Goal: Information Seeking & Learning: Learn about a topic

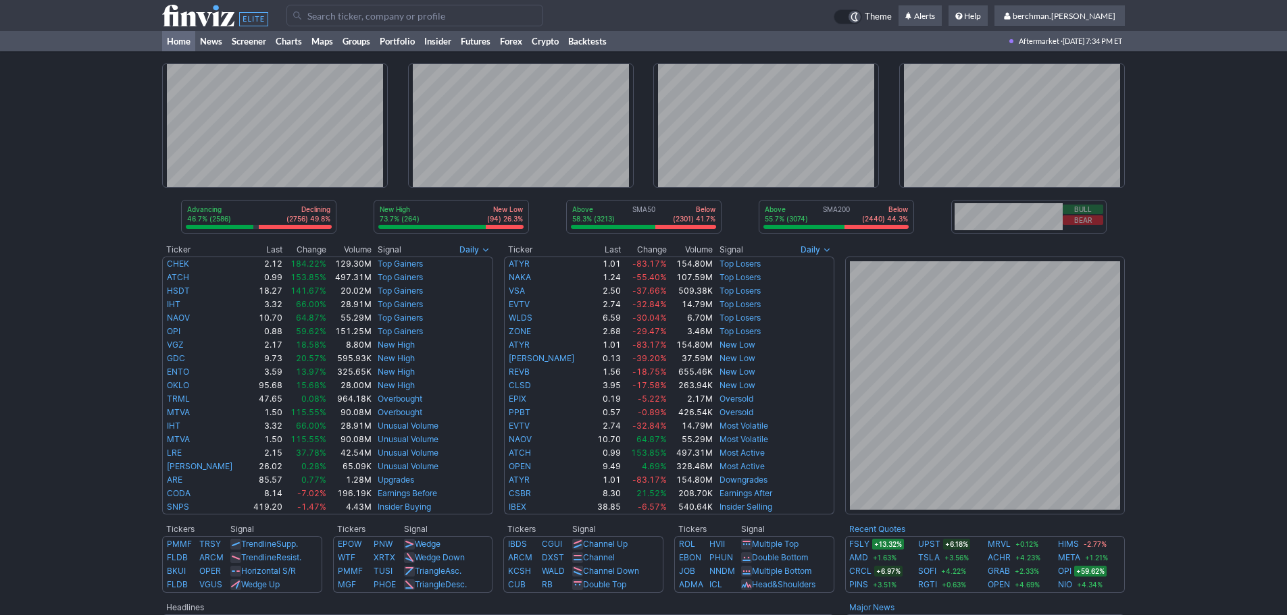
click at [373, 15] on input "Search" at bounding box center [414, 16] width 257 height 22
click at [288, 36] on link "Charts" at bounding box center [289, 41] width 36 height 20
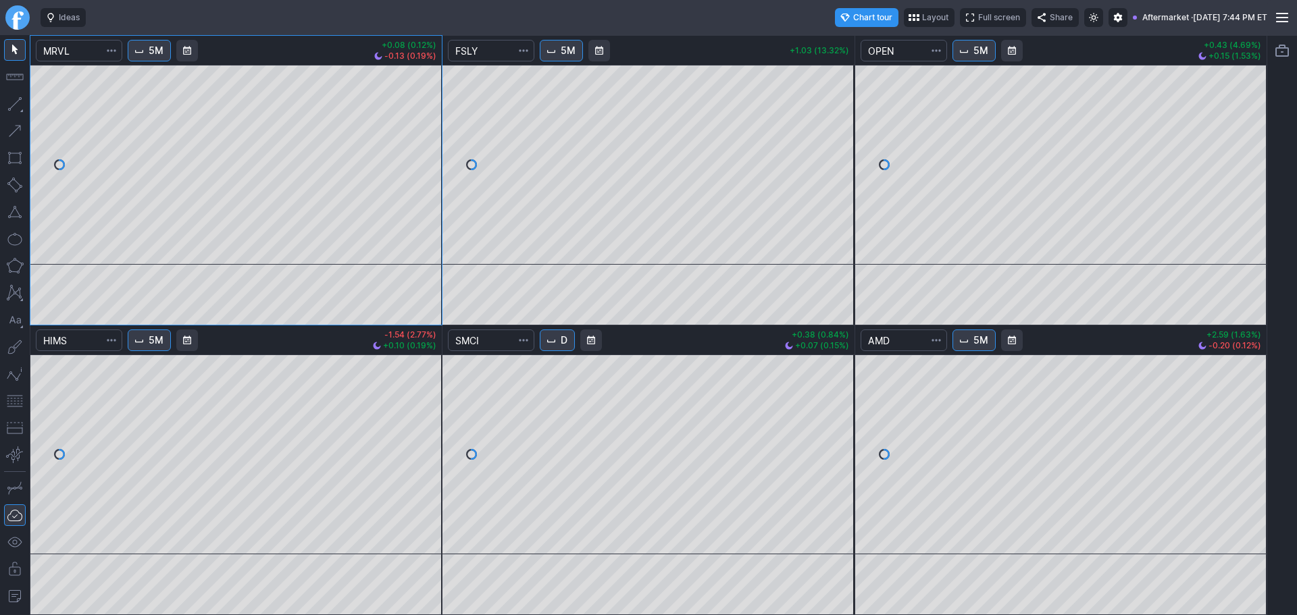
click at [13, 19] on link "Finviz.com" at bounding box center [17, 17] width 24 height 24
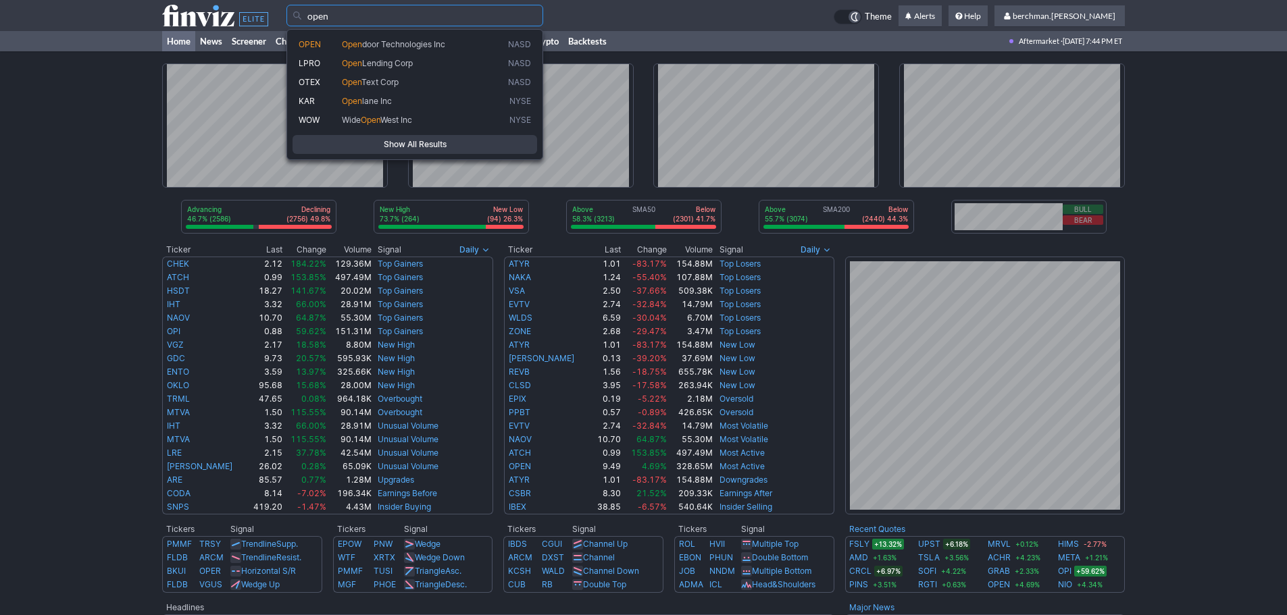
click at [495, 49] on span "Open door Technologies Inc" at bounding box center [422, 44] width 166 height 11
type input "OPEN"
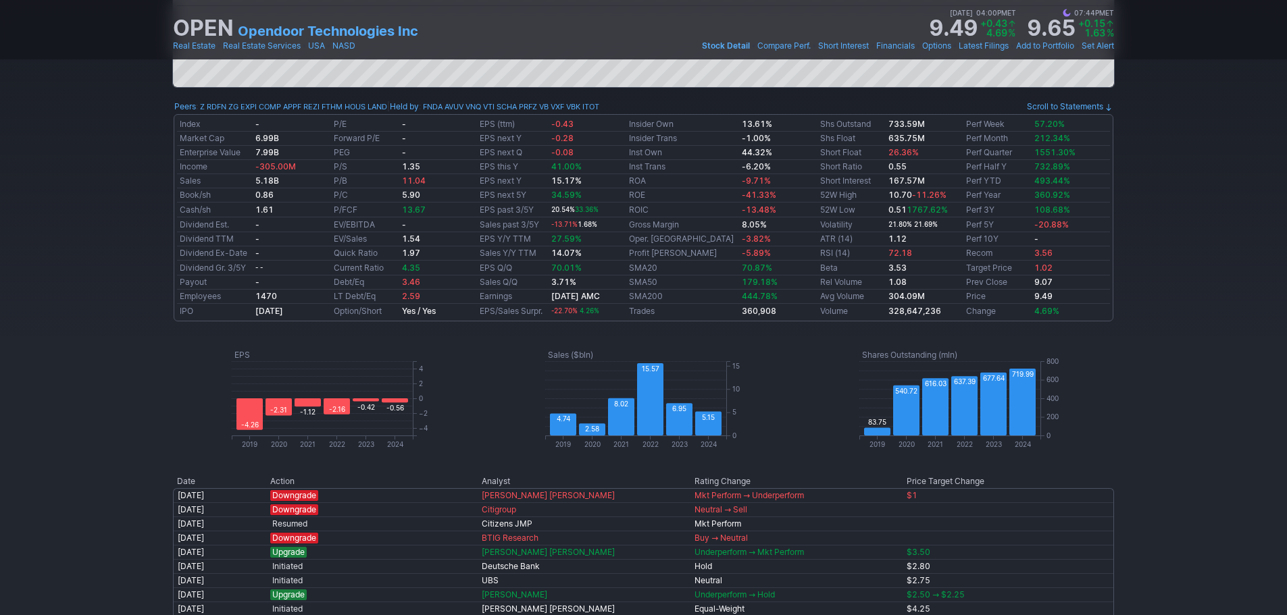
scroll to position [743, 0]
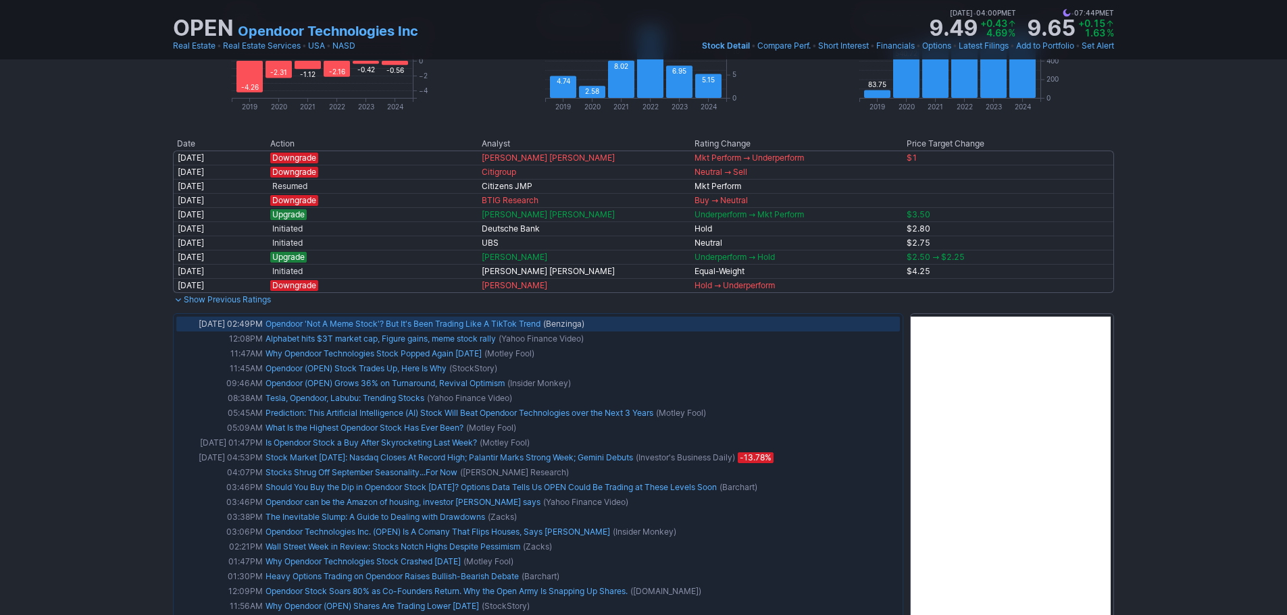
click at [409, 324] on link "Opendoor 'Not A Meme Stock'? But It's Been Trading Like A TikTok Trend" at bounding box center [402, 324] width 275 height 10
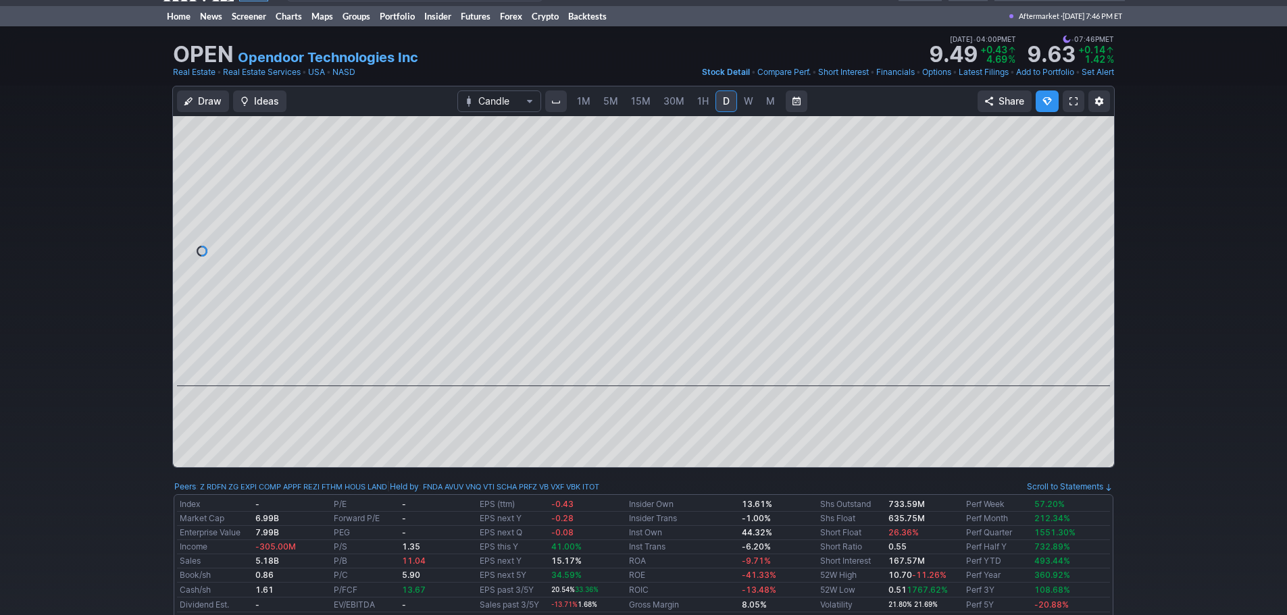
scroll to position [0, 0]
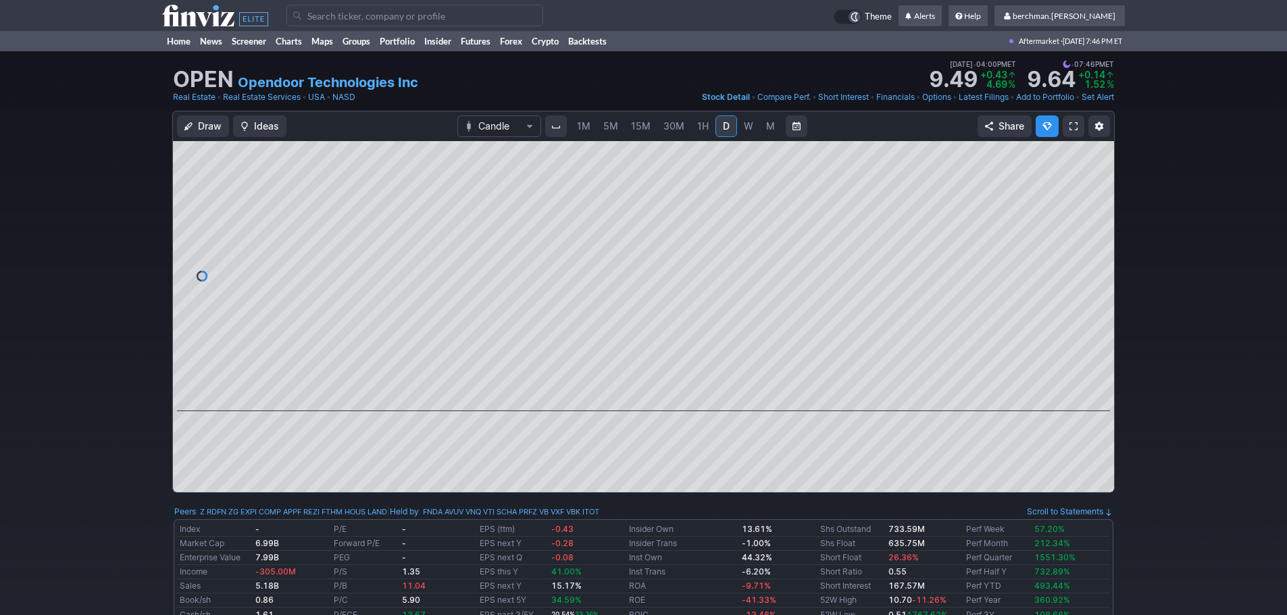
click at [367, 19] on input "Search" at bounding box center [414, 16] width 257 height 22
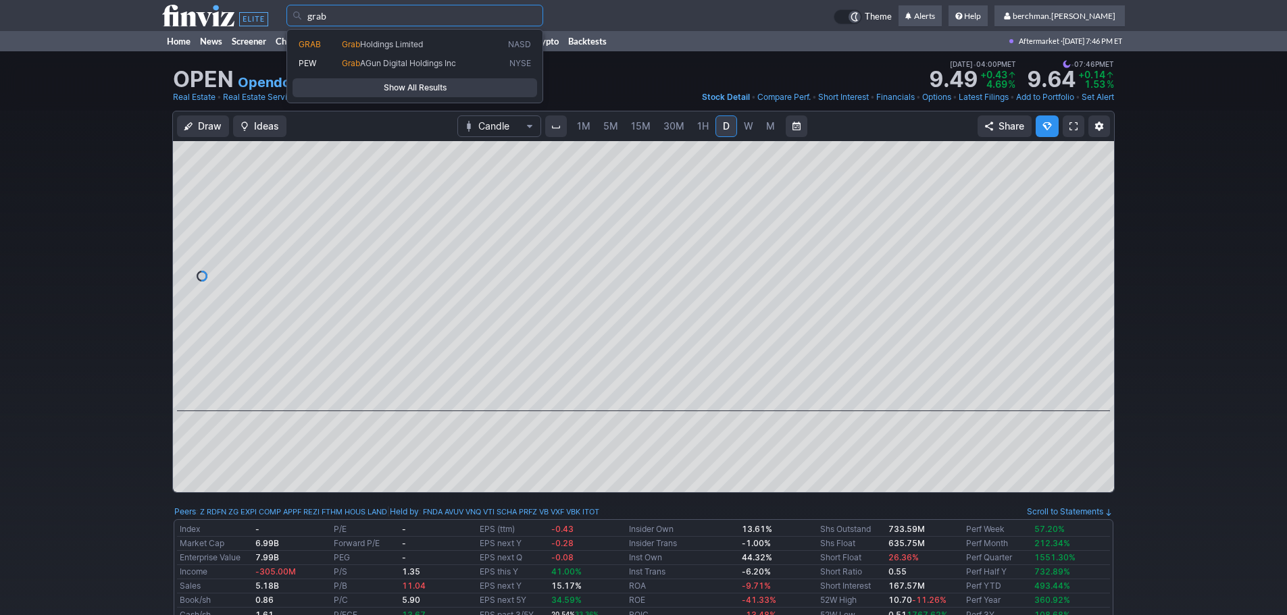
click at [346, 41] on span "Grab" at bounding box center [351, 44] width 18 height 10
type input "GRAB"
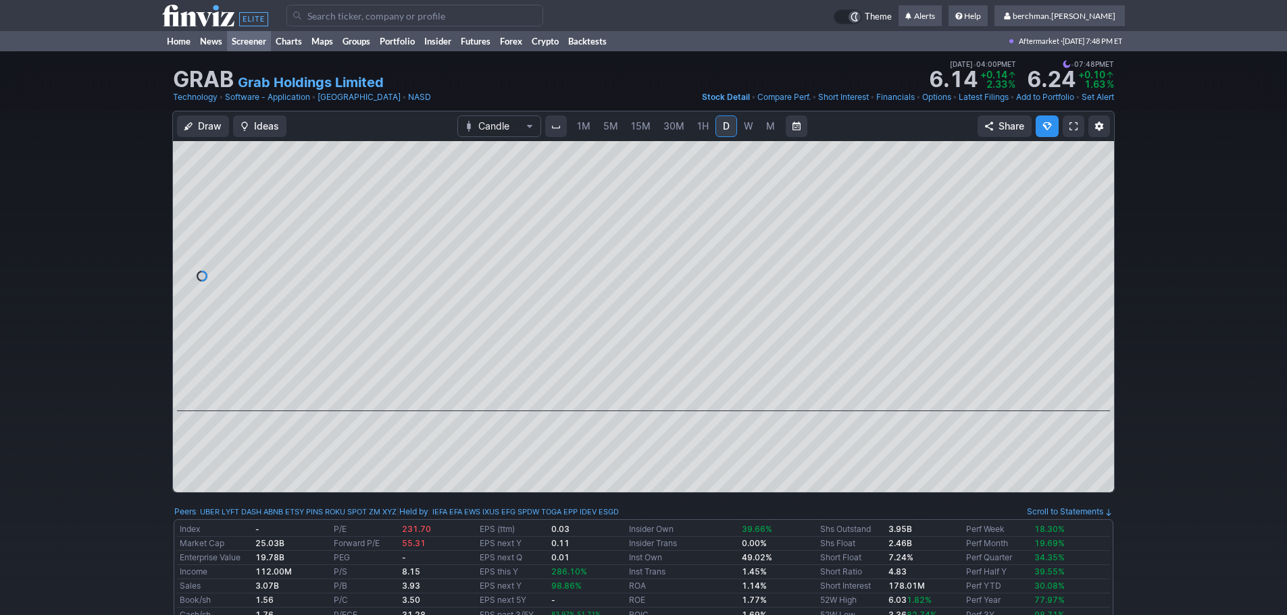
click at [238, 39] on link "Screener" at bounding box center [249, 41] width 44 height 20
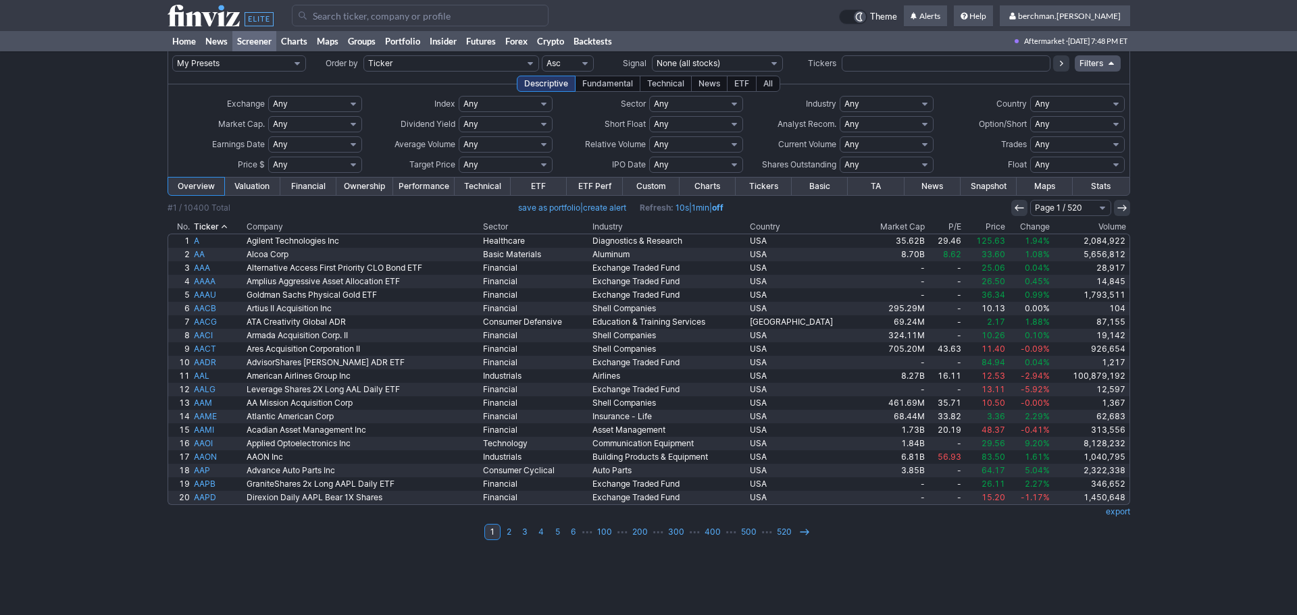
click at [1105, 224] on th "Volume" at bounding box center [1091, 227] width 78 height 14
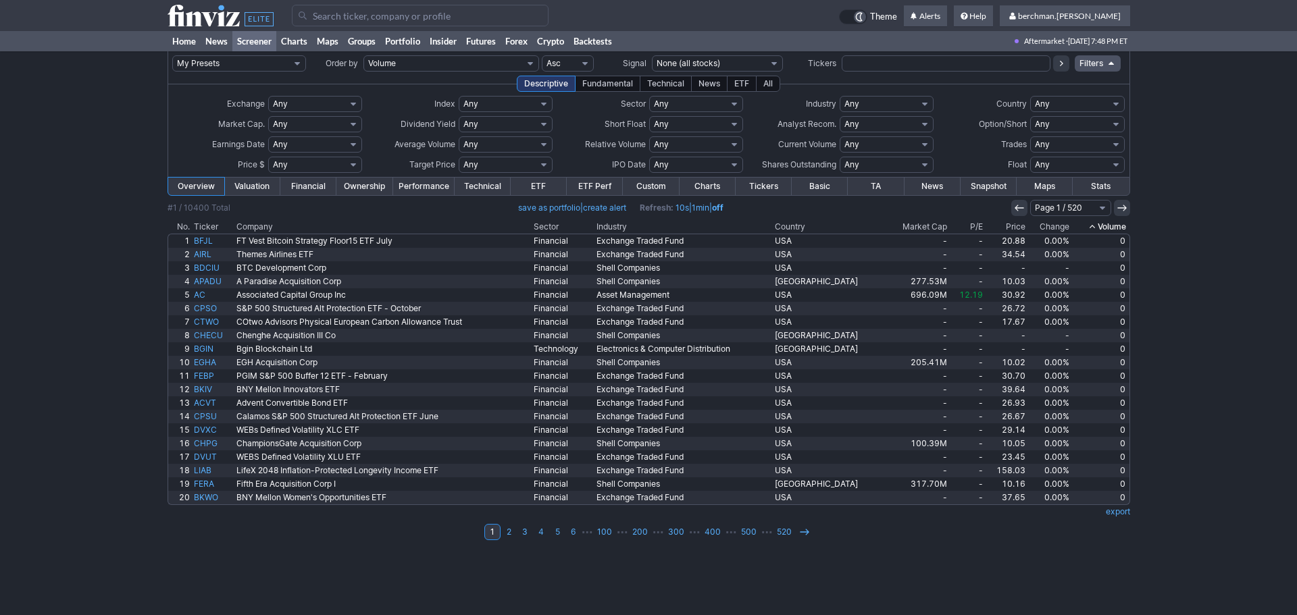
click at [1115, 226] on th "Volume" at bounding box center [1100, 227] width 59 height 14
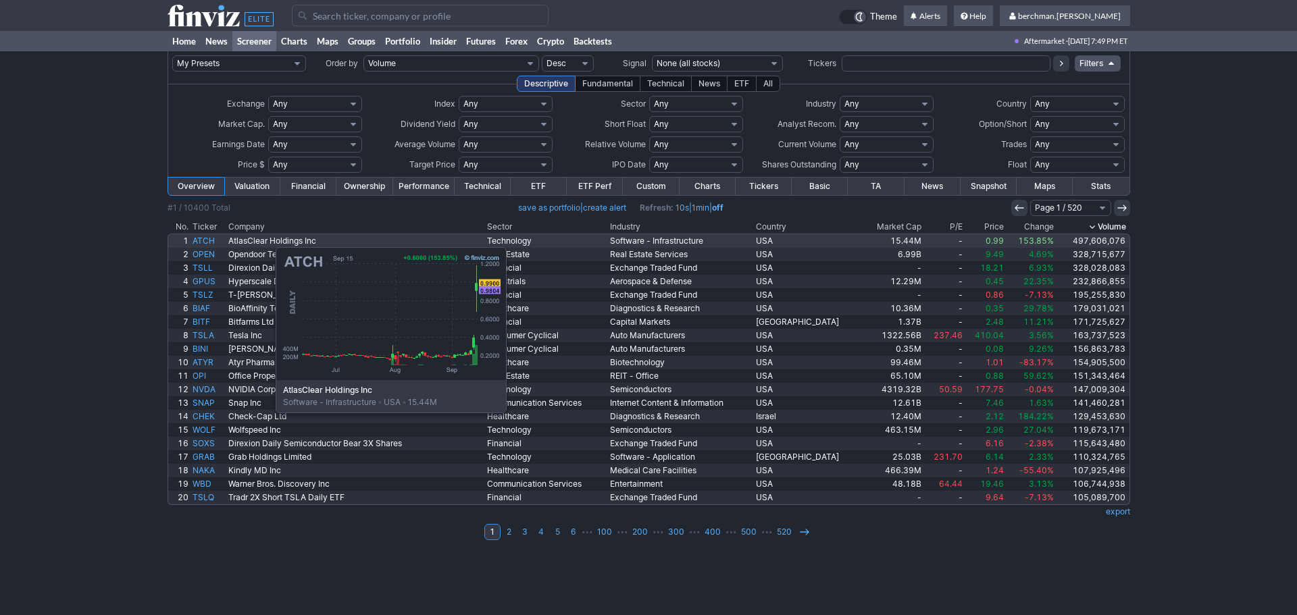
click at [208, 240] on link "ATCH" at bounding box center [207, 241] width 35 height 14
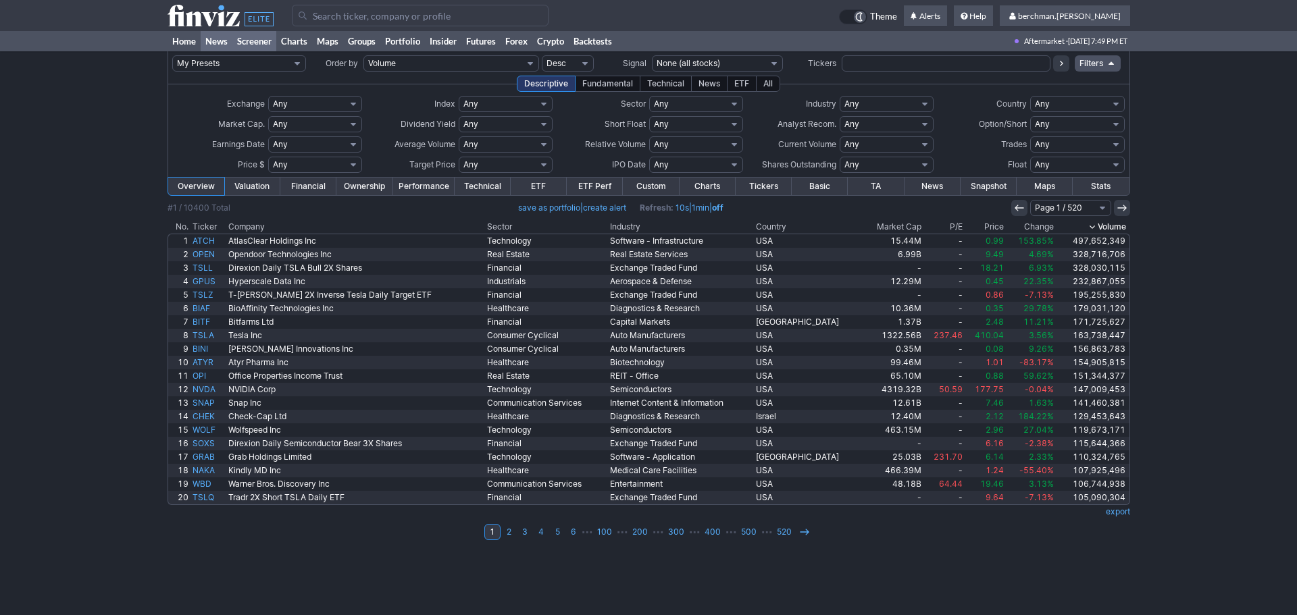
click at [213, 41] on link "News" at bounding box center [217, 41] width 32 height 20
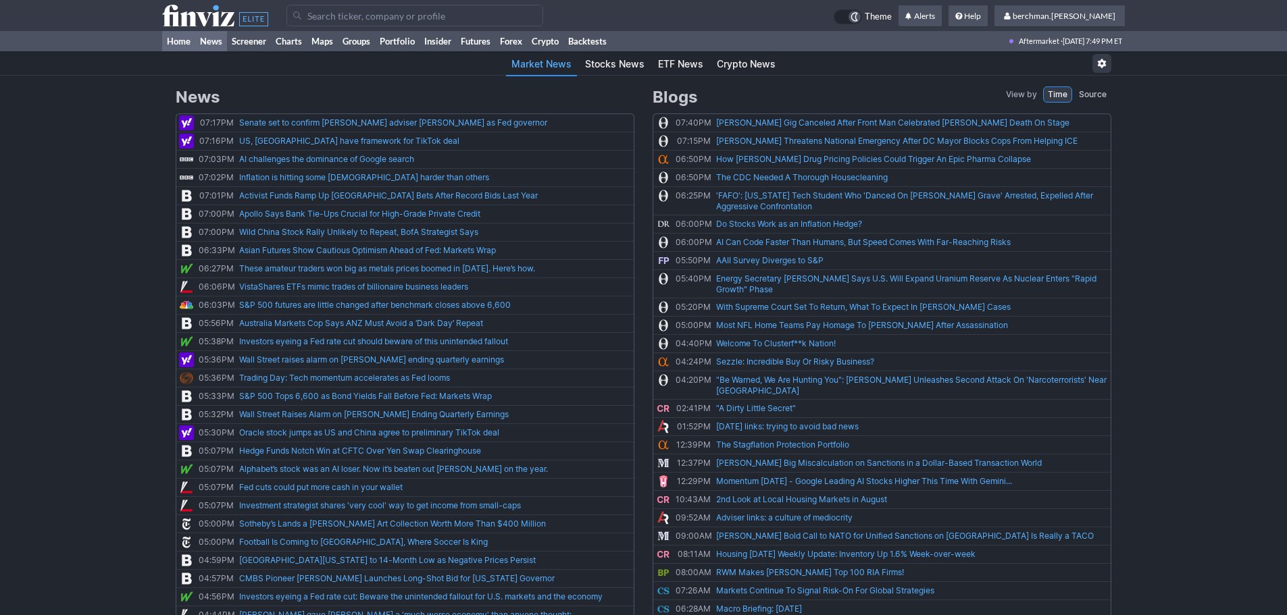
click at [174, 39] on link "Home" at bounding box center [178, 41] width 33 height 20
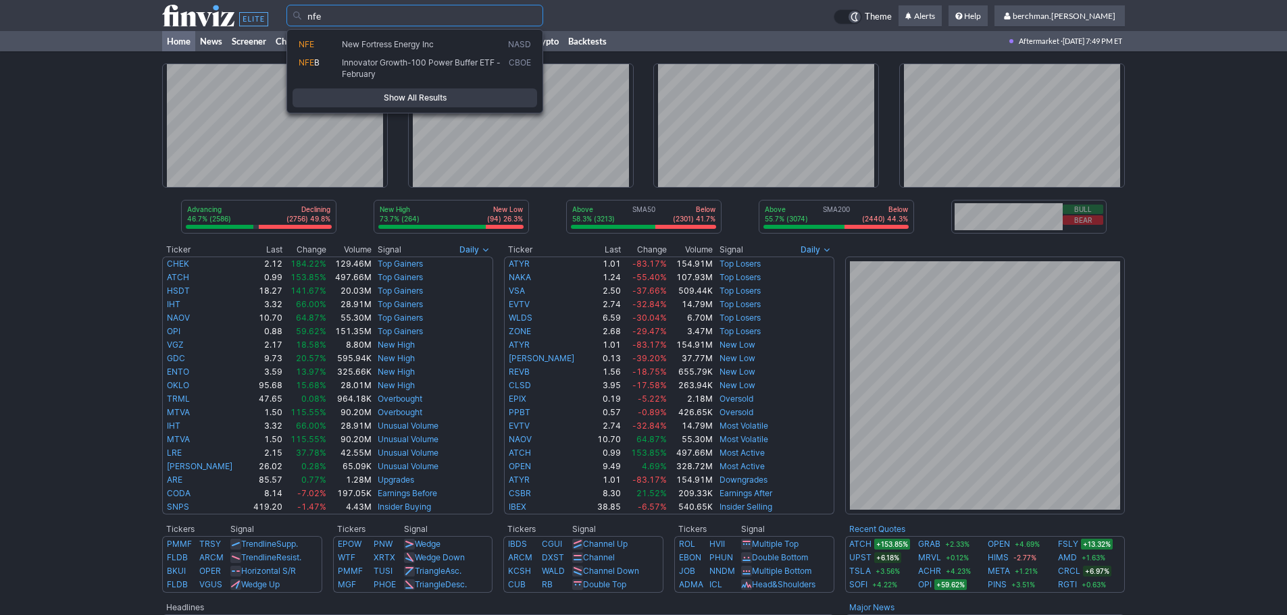
click at [417, 41] on span "New Fortress Energy Inc" at bounding box center [388, 44] width 92 height 10
type input "NFE"
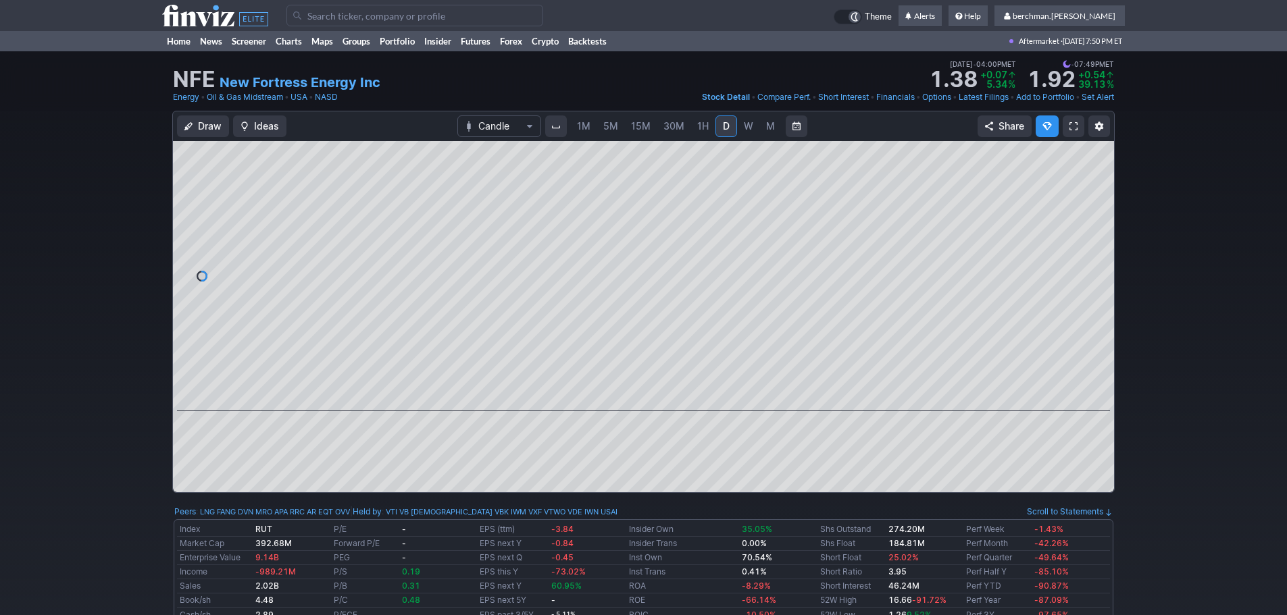
click at [607, 126] on span "5M" at bounding box center [610, 125] width 15 height 11
